Goal: Task Accomplishment & Management: Complete application form

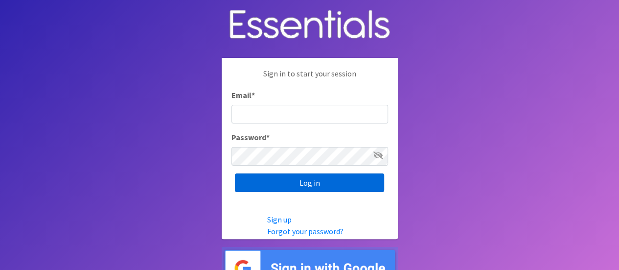
type input "[EMAIL_ADDRESS][DOMAIN_NAME]"
click at [344, 177] on input "Log in" at bounding box center [309, 182] width 149 height 19
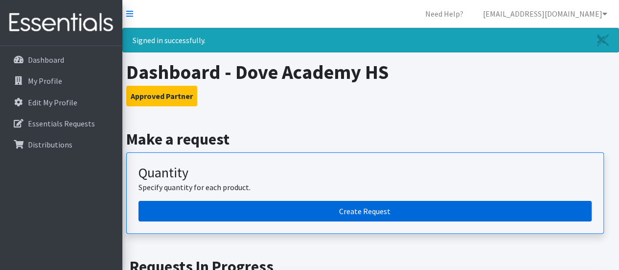
click at [376, 213] on link "Create Request" at bounding box center [365, 211] width 453 height 21
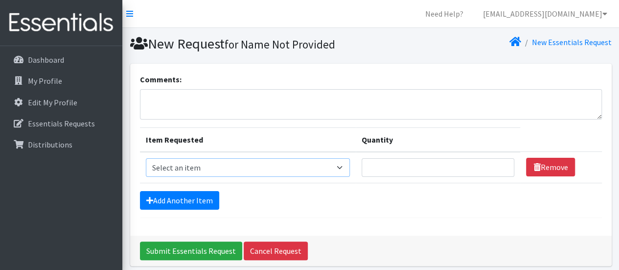
click at [329, 163] on select "Select an item Liners (Pack of 100) Makeup Bag (25) Pads 1 (Pack of 25) Pads 2 …" at bounding box center [248, 167] width 204 height 19
select select "13447"
click at [146, 158] on select "Select an item Liners (Pack of 100) Makeup Bag (25) Pads 1 (Pack of 25) Pads 2 …" at bounding box center [248, 167] width 204 height 19
click at [501, 168] on input "1" at bounding box center [438, 167] width 153 height 19
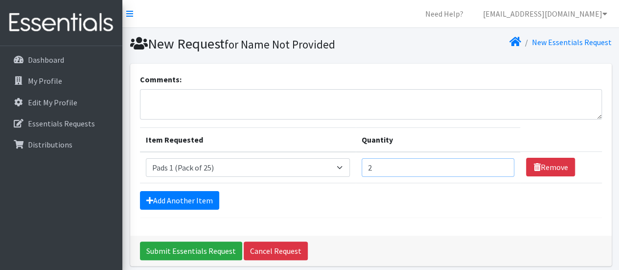
type input "2"
click at [500, 163] on input "2" at bounding box center [438, 167] width 153 height 19
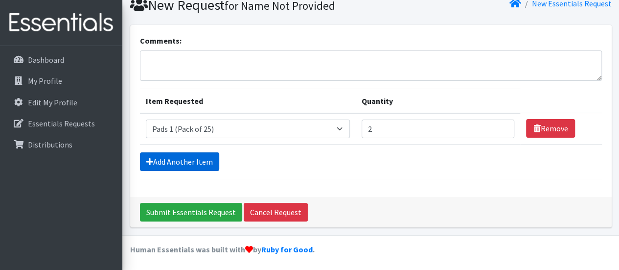
click at [184, 158] on link "Add Another Item" at bounding box center [179, 161] width 79 height 19
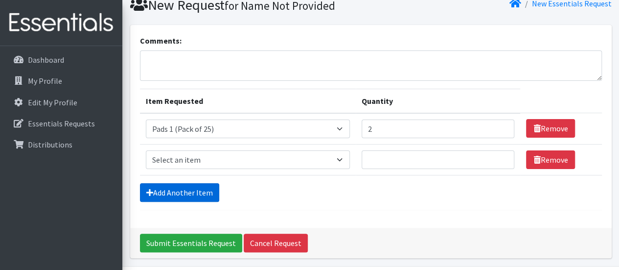
scroll to position [70, 0]
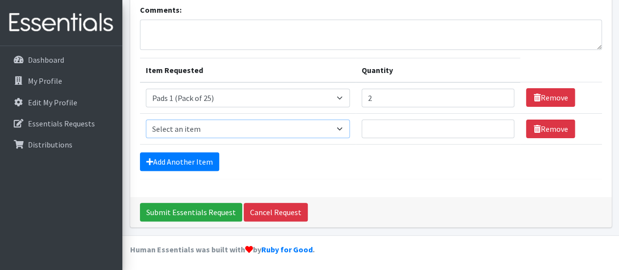
click at [340, 130] on select "Select an item Liners (Pack of 100) Makeup Bag (25) Pads 1 (Pack of 25) Pads 2 …" at bounding box center [248, 128] width 204 height 19
select select "13532"
click at [146, 119] on select "Select an item Liners (Pack of 100) Makeup Bag (25) Pads 1 (Pack of 25) Pads 2 …" at bounding box center [248, 128] width 204 height 19
click at [500, 126] on input "1" at bounding box center [438, 128] width 153 height 19
click at [500, 126] on input "2" at bounding box center [438, 128] width 153 height 19
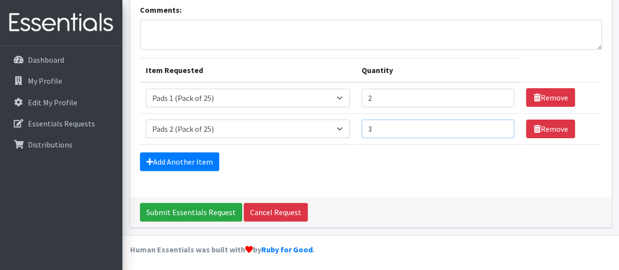
type input "3"
click at [500, 126] on input "3" at bounding box center [438, 128] width 153 height 19
click at [193, 155] on link "Add Another Item" at bounding box center [179, 161] width 79 height 19
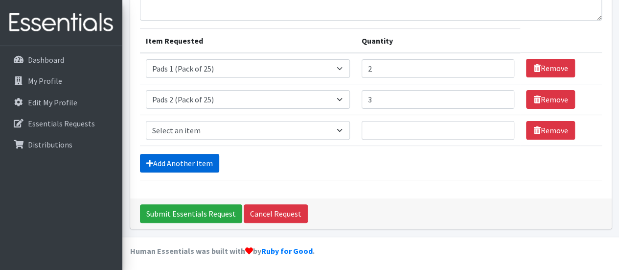
scroll to position [100, 0]
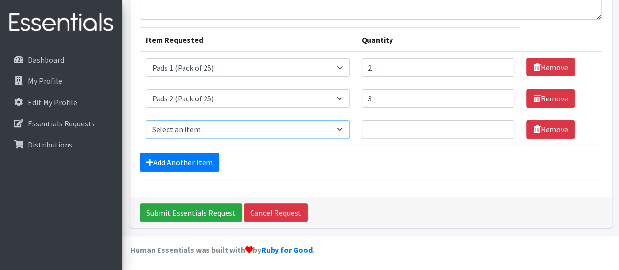
click at [339, 127] on select "Select an item Liners (Pack of 100) Makeup Bag (25) Pads 1 (Pack of 25) Pads 2 …" at bounding box center [248, 129] width 204 height 19
select select "13533"
click at [146, 120] on select "Select an item Liners (Pack of 100) Makeup Bag (25) Pads 1 (Pack of 25) Pads 2 …" at bounding box center [248, 129] width 204 height 19
click at [499, 124] on input "1" at bounding box center [438, 129] width 153 height 19
type input "2"
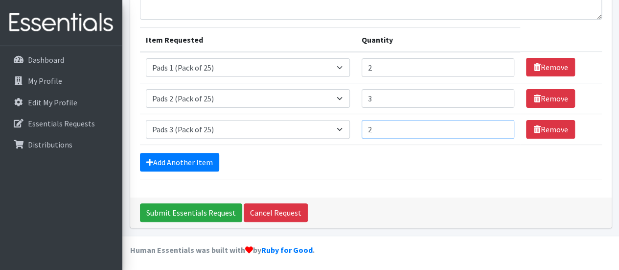
click at [499, 124] on input "2" at bounding box center [438, 129] width 153 height 19
click at [192, 161] on link "Add Another Item" at bounding box center [179, 162] width 79 height 19
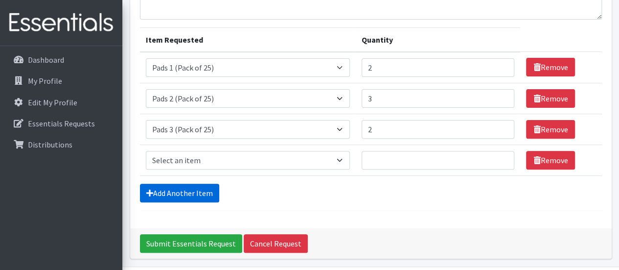
scroll to position [131, 0]
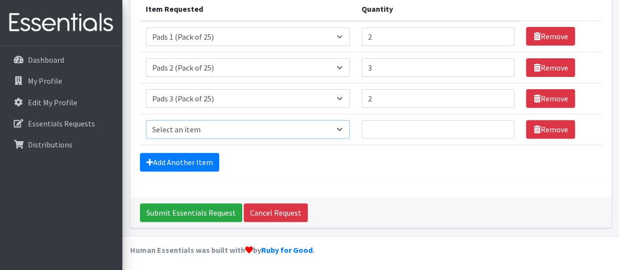
click at [334, 129] on select "Select an item Liners (Pack of 100) Makeup Bag (25) Pads 1 (Pack of 25) Pads 2 …" at bounding box center [248, 129] width 204 height 19
select select "13534"
click at [146, 120] on select "Select an item Liners (Pack of 100) Makeup Bag (25) Pads 1 (Pack of 25) Pads 2 …" at bounding box center [248, 129] width 204 height 19
click at [497, 124] on input "1" at bounding box center [438, 129] width 153 height 19
type input "2"
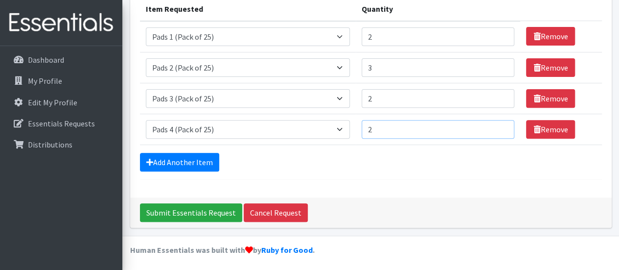
click at [497, 124] on input "2" at bounding box center [438, 129] width 153 height 19
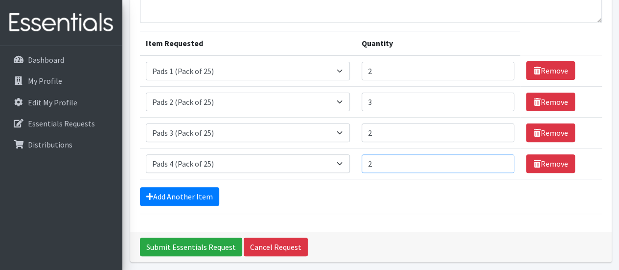
scroll to position [82, 0]
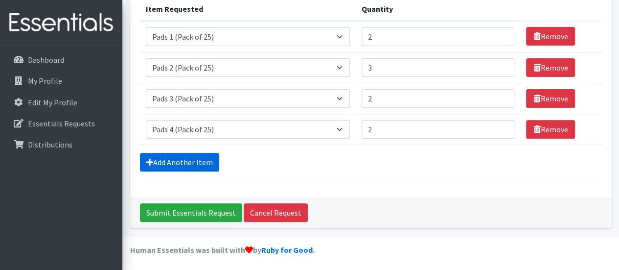
click at [183, 159] on link "Add Another Item" at bounding box center [179, 162] width 79 height 19
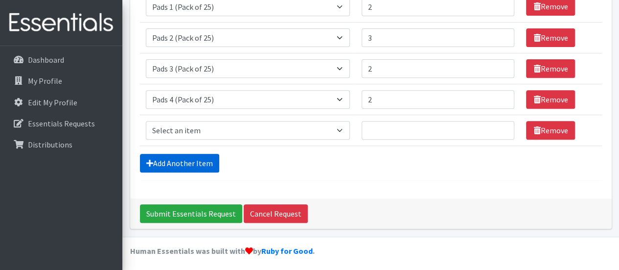
scroll to position [162, 0]
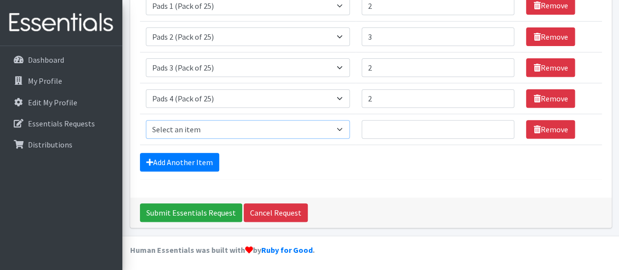
click at [329, 127] on select "Select an item Liners (Pack of 100) Makeup Bag (25) Pads 1 (Pack of 25) Pads 2 …" at bounding box center [248, 129] width 204 height 19
select select "13535"
click at [146, 120] on select "Select an item Liners (Pack of 100) Makeup Bag (25) Pads 1 (Pack of 25) Pads 2 …" at bounding box center [248, 129] width 204 height 19
type input "1"
click at [498, 128] on input "1" at bounding box center [438, 129] width 153 height 19
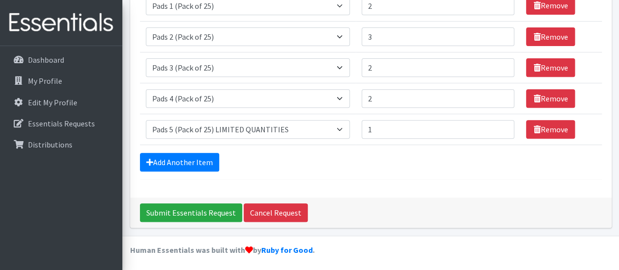
click at [310, 166] on div "Add Another Item" at bounding box center [371, 162] width 462 height 19
click at [411, 166] on div "Add Another Item" at bounding box center [371, 162] width 462 height 19
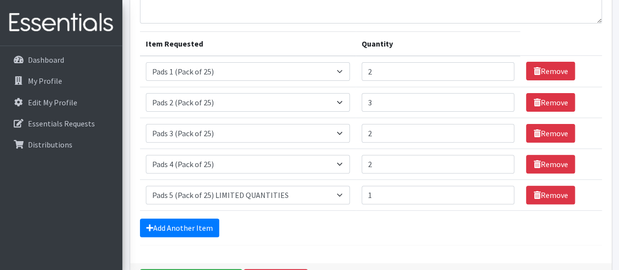
scroll to position [15, 0]
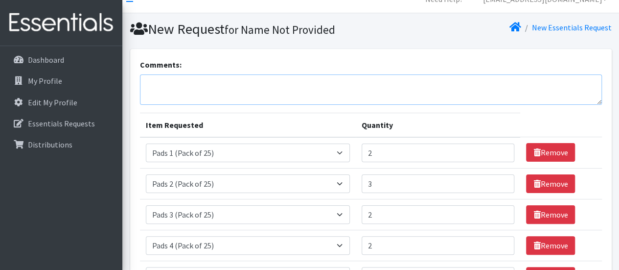
click at [170, 88] on textarea "Comments:" at bounding box center [371, 89] width 462 height 30
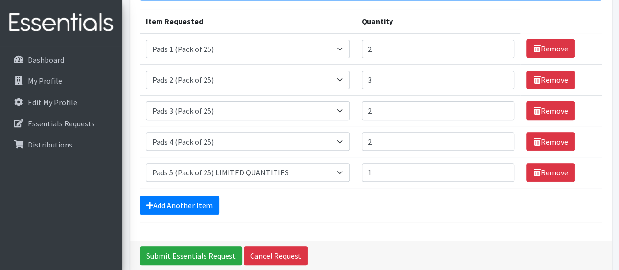
scroll to position [162, 0]
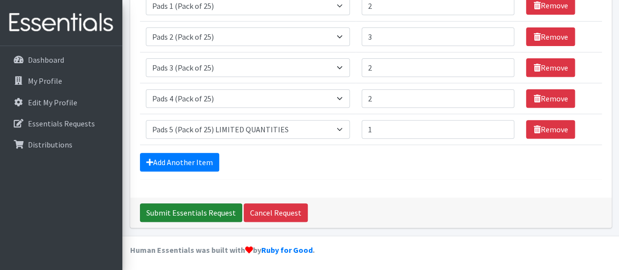
type textarea "Do you have any underwear available please. If size 4 would be great. Thank you"
click at [153, 211] on input "Submit Essentials Request" at bounding box center [191, 212] width 102 height 19
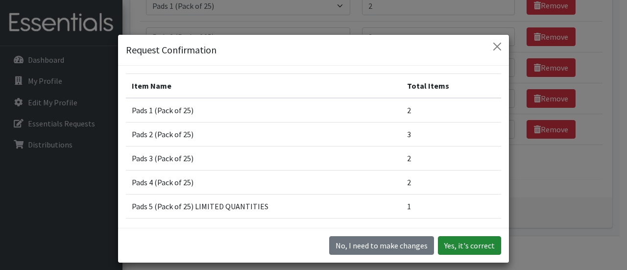
click at [484, 242] on button "Yes, it's correct" at bounding box center [469, 245] width 63 height 19
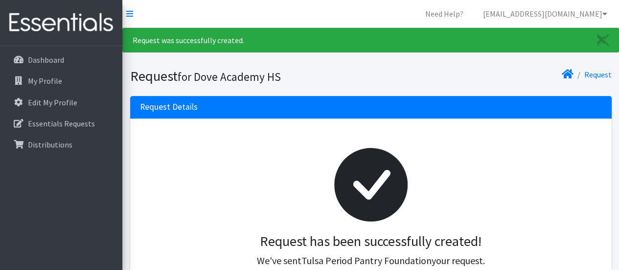
click at [242, 193] on div at bounding box center [371, 184] width 447 height 97
